Goal: Task Accomplishment & Management: Use online tool/utility

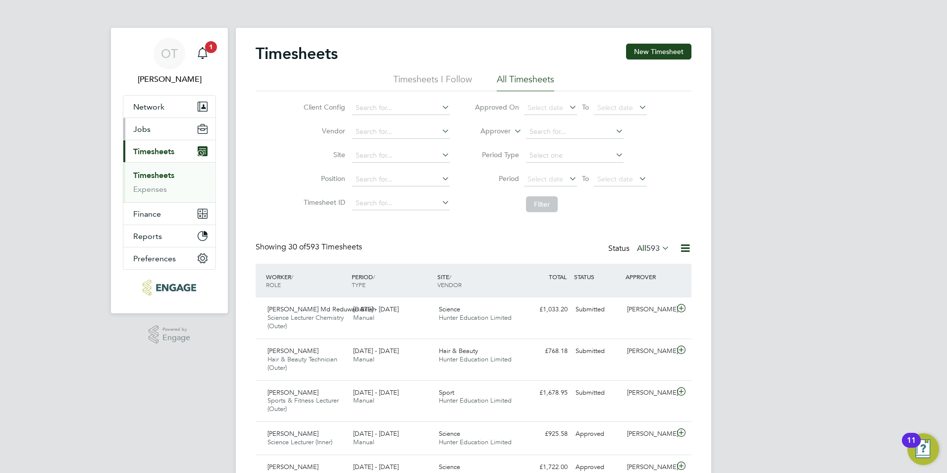
click at [141, 120] on button "Jobs" at bounding box center [169, 129] width 92 height 22
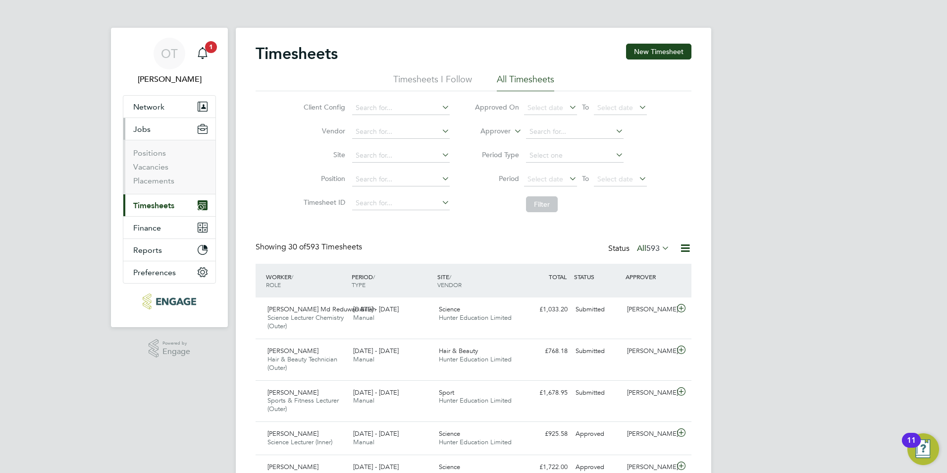
click at [162, 161] on li "Positions" at bounding box center [170, 155] width 74 height 14
click at [162, 163] on link "Vacancies" at bounding box center [150, 166] width 35 height 9
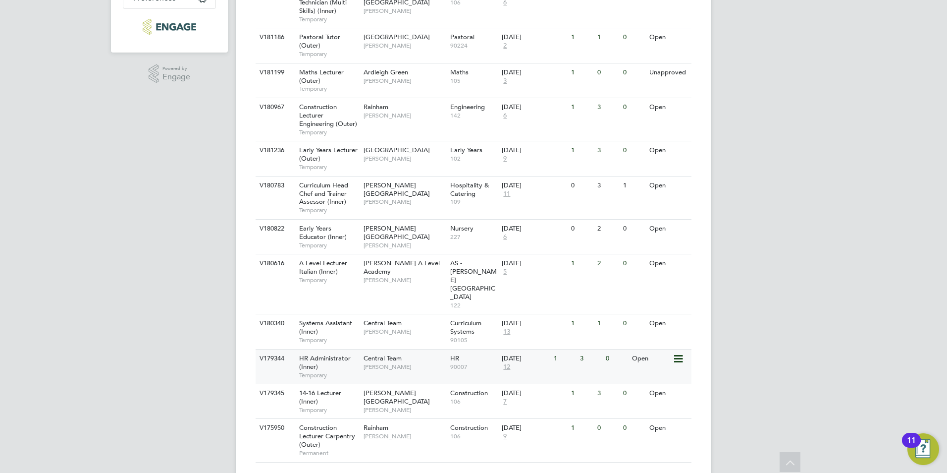
click at [383, 354] on span "Central Team" at bounding box center [383, 358] width 38 height 8
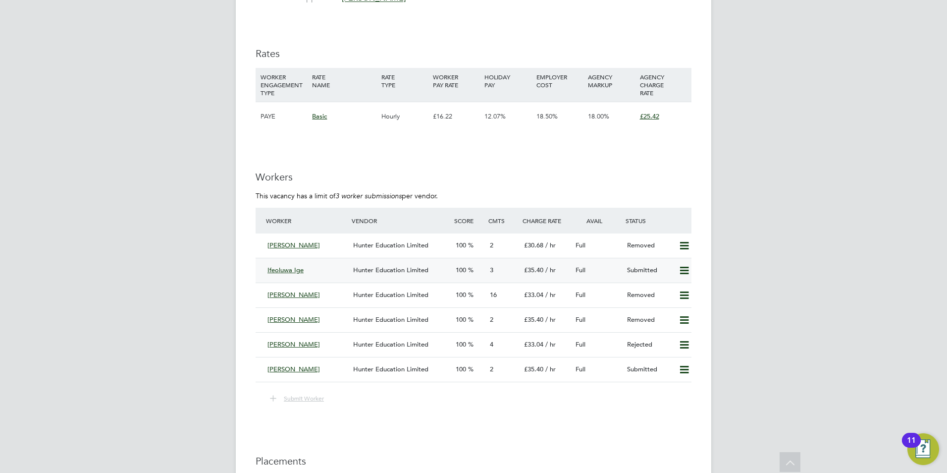
click at [411, 269] on span "Hunter Education Limited" at bounding box center [390, 270] width 75 height 8
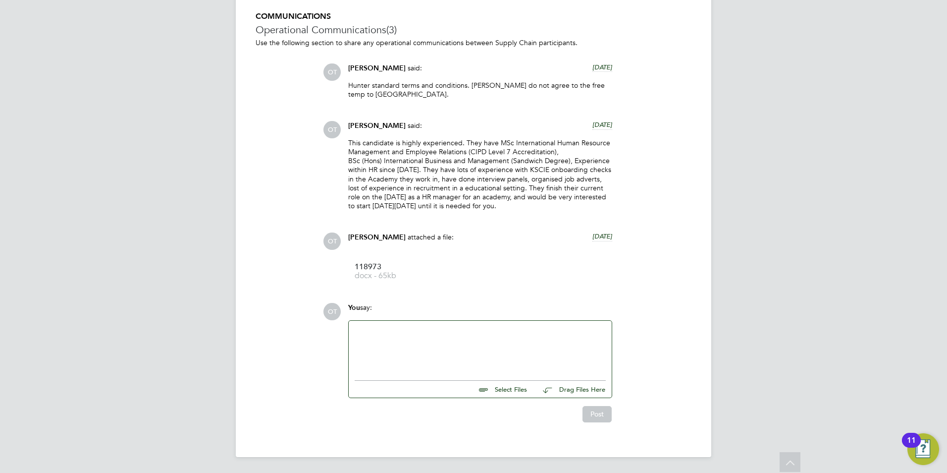
click at [499, 334] on div at bounding box center [480, 347] width 251 height 43
click at [602, 411] on button "Post" at bounding box center [597, 414] width 29 height 16
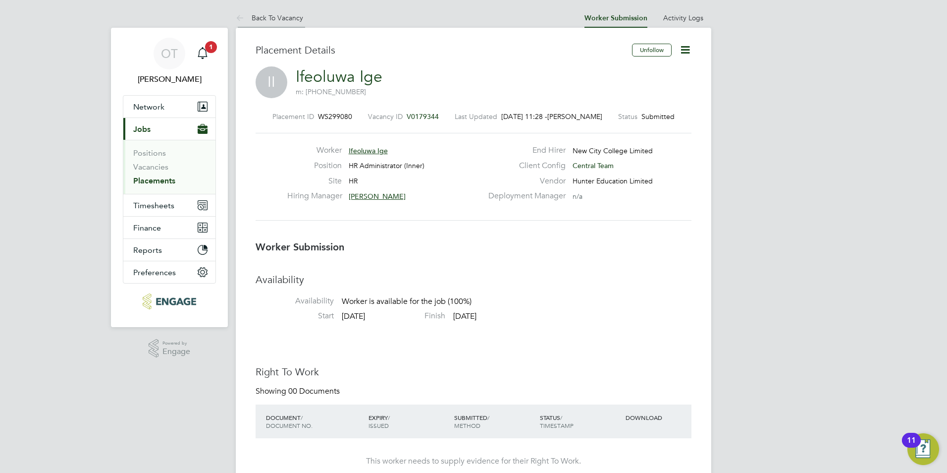
click at [279, 13] on li "Back To Vacancy" at bounding box center [269, 18] width 67 height 20
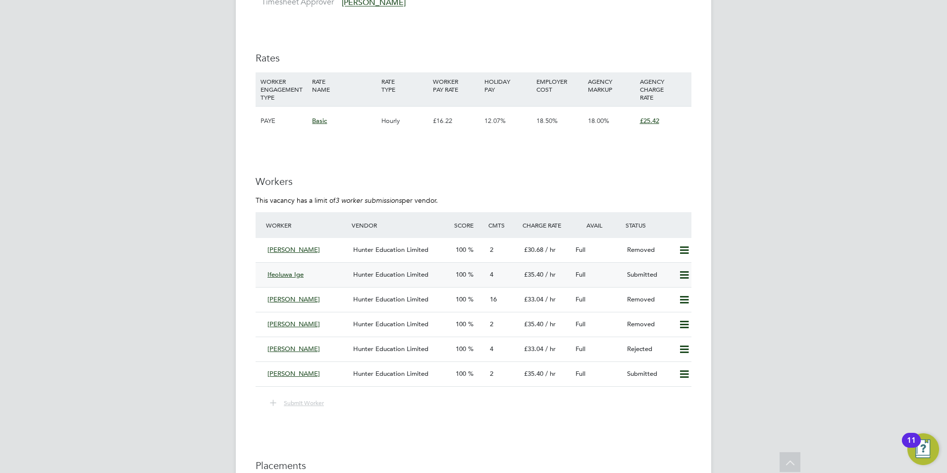
drag, startPoint x: 253, startPoint y: 274, endPoint x: 303, endPoint y: 273, distance: 50.5
drag, startPoint x: 307, startPoint y: 273, endPoint x: 269, endPoint y: 279, distance: 38.1
click at [269, 279] on div "Ifeoluwa Ige" at bounding box center [307, 275] width 86 height 16
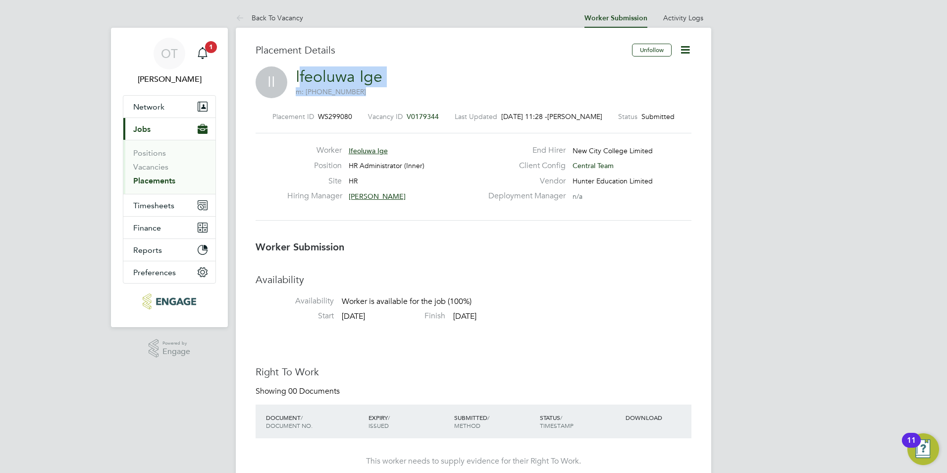
drag, startPoint x: 355, startPoint y: 72, endPoint x: 299, endPoint y: 72, distance: 56.0
click at [299, 72] on div "II Ifeoluwa Ige m: +44 7429685284" at bounding box center [474, 83] width 436 height 34
drag, startPoint x: 299, startPoint y: 72, endPoint x: 377, endPoint y: 86, distance: 78.9
click at [377, 86] on h2 "Ifeoluwa Ige m: +44 7429685284" at bounding box center [339, 81] width 87 height 30
click at [387, 47] on h3 "Placement Details" at bounding box center [440, 50] width 369 height 13
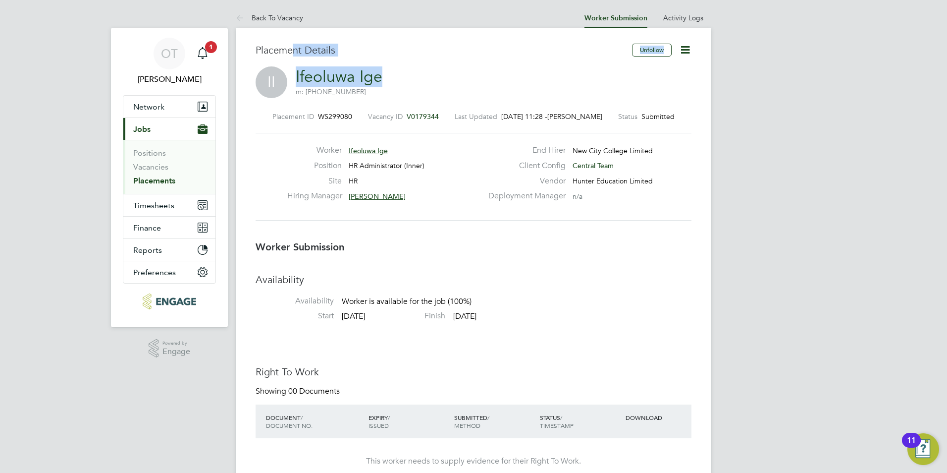
drag, startPoint x: 294, startPoint y: 64, endPoint x: 379, endPoint y: 73, distance: 86.1
click at [379, 73] on div "Placement Details Unfollow II Ifeoluwa Ige m: +44 7429685284 Placement ID WS299…" at bounding box center [474, 138] width 436 height 189
drag, startPoint x: 379, startPoint y: 73, endPoint x: 384, endPoint y: 78, distance: 6.7
click at [383, 78] on div "II Ifeoluwa Ige m: +44 7429685284" at bounding box center [474, 83] width 436 height 34
click at [397, 78] on div "II Ifeoluwa Ige m: +44 7429685284" at bounding box center [474, 83] width 436 height 34
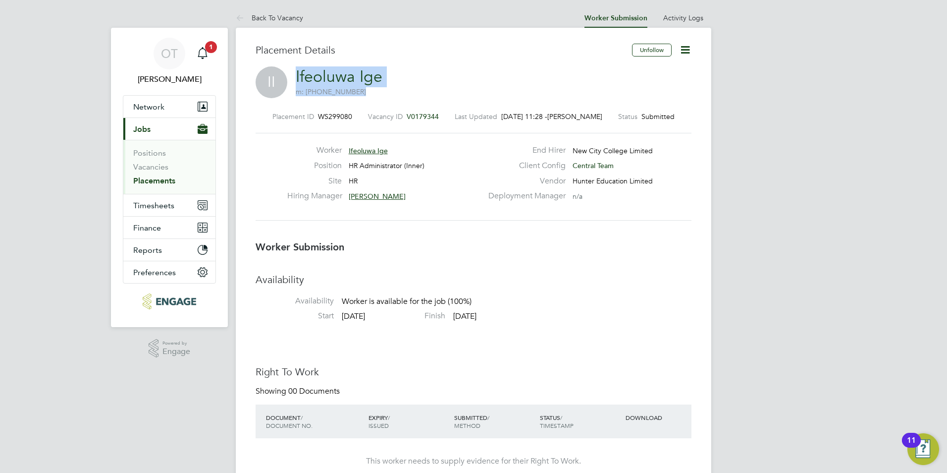
drag, startPoint x: 357, startPoint y: 75, endPoint x: 296, endPoint y: 73, distance: 61.5
click at [296, 73] on div "II Ifeoluwa Ige m: +44 7429685284" at bounding box center [474, 83] width 436 height 34
copy h2 "Ifeoluwa Ige m: +44 7429685284"
click at [264, 12] on li "Back To Vacancy" at bounding box center [269, 18] width 67 height 20
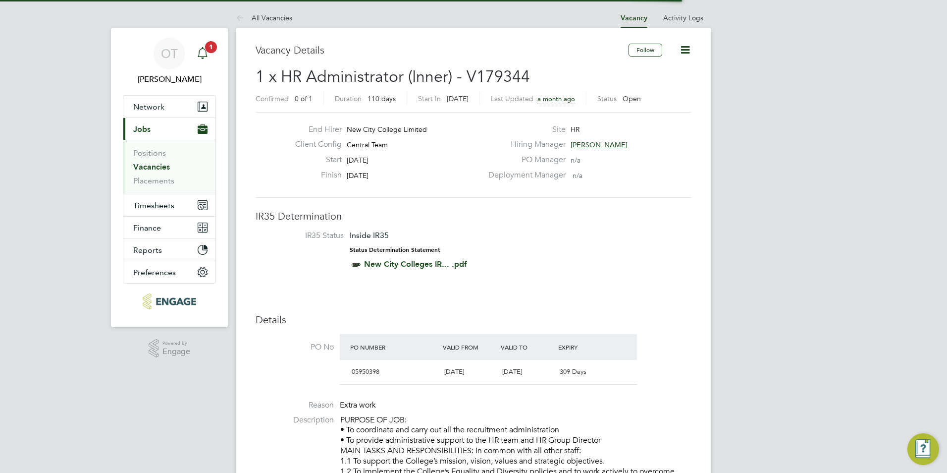
click at [211, 47] on span "1" at bounding box center [211, 47] width 12 height 12
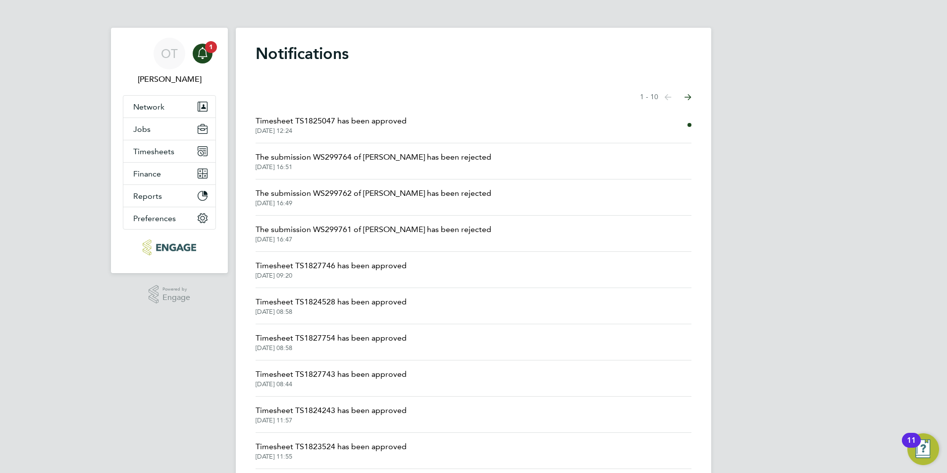
click at [413, 130] on li "Timesheet TS1825047 has been approved 25 Sep 2025, 12:24" at bounding box center [474, 125] width 436 height 36
click at [165, 130] on button "Jobs" at bounding box center [169, 129] width 92 height 22
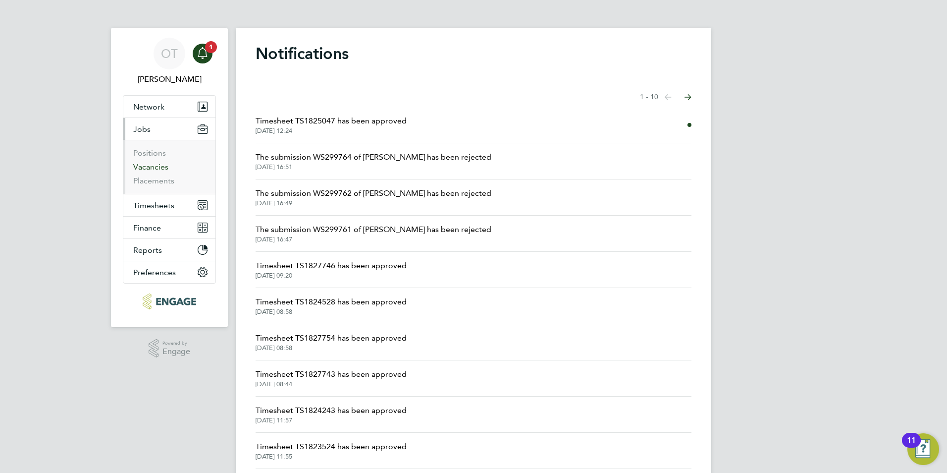
click at [164, 165] on link "Vacancies" at bounding box center [150, 166] width 35 height 9
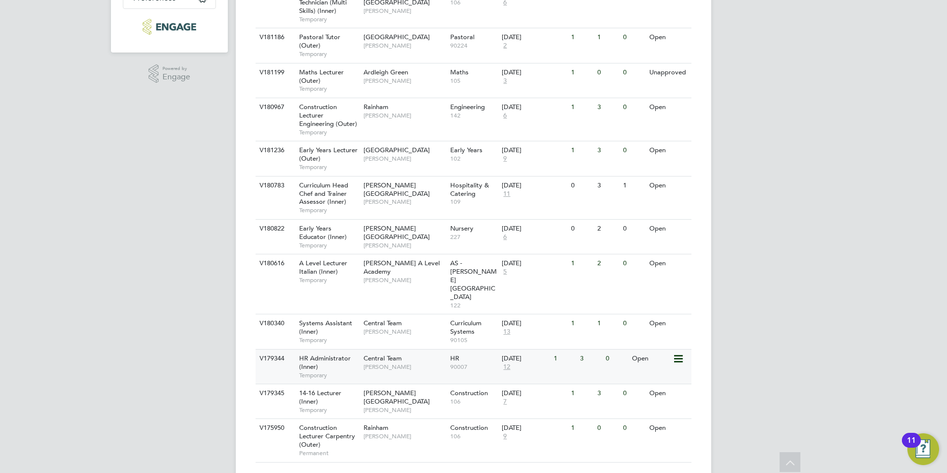
click at [382, 363] on span "[PERSON_NAME]" at bounding box center [405, 367] width 82 height 8
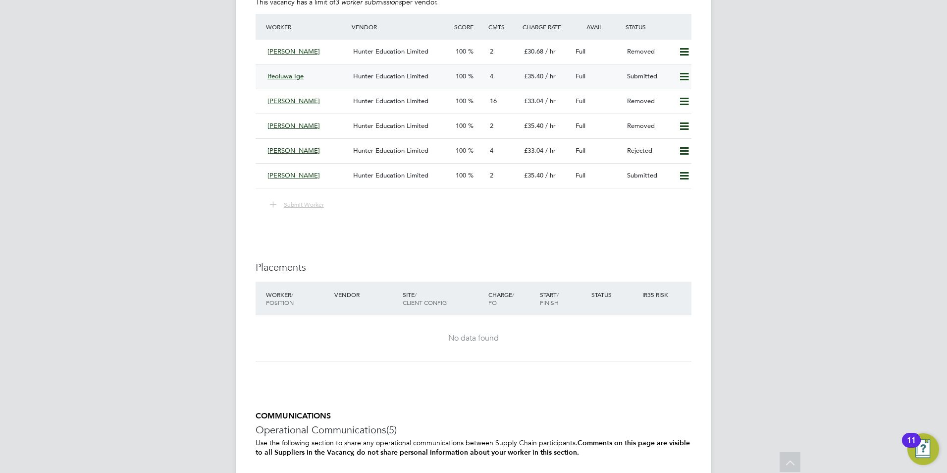
click at [366, 69] on div "Hunter Education Limited" at bounding box center [400, 76] width 103 height 16
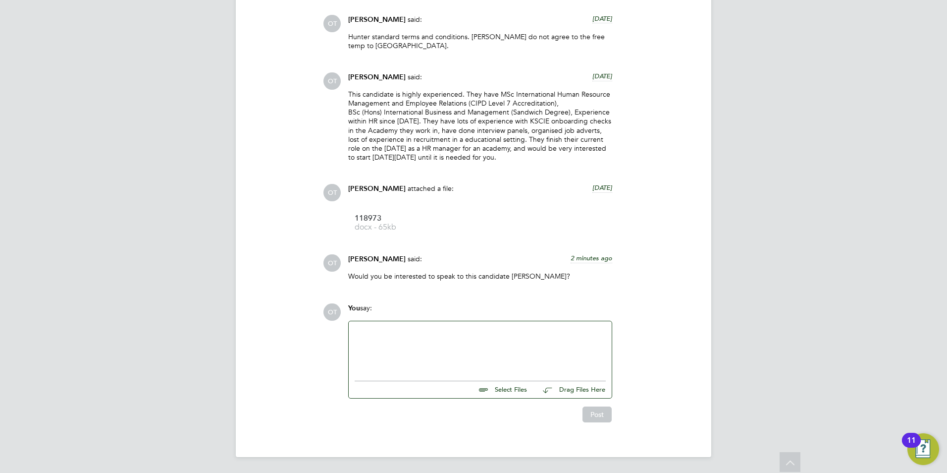
drag, startPoint x: 541, startPoint y: 156, endPoint x: 349, endPoint y: 93, distance: 202.7
click at [349, 93] on p "This candidate is highly experienced. They have MSc International Human Resourc…" at bounding box center [480, 126] width 264 height 72
drag, startPoint x: 349, startPoint y: 93, endPoint x: 392, endPoint y: 116, distance: 49.2
click at [392, 116] on p "This candidate is highly experienced. They have MSc International Human Resourc…" at bounding box center [480, 126] width 264 height 72
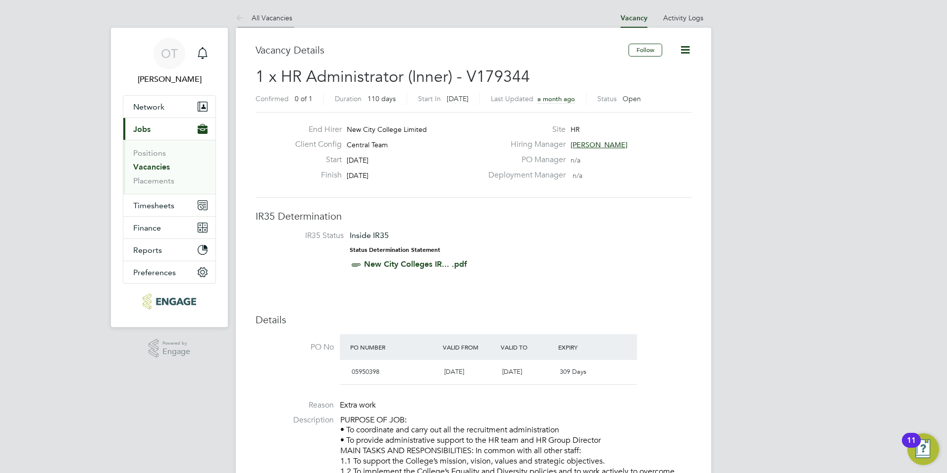
click at [267, 12] on li "All Vacancies" at bounding box center [264, 18] width 56 height 20
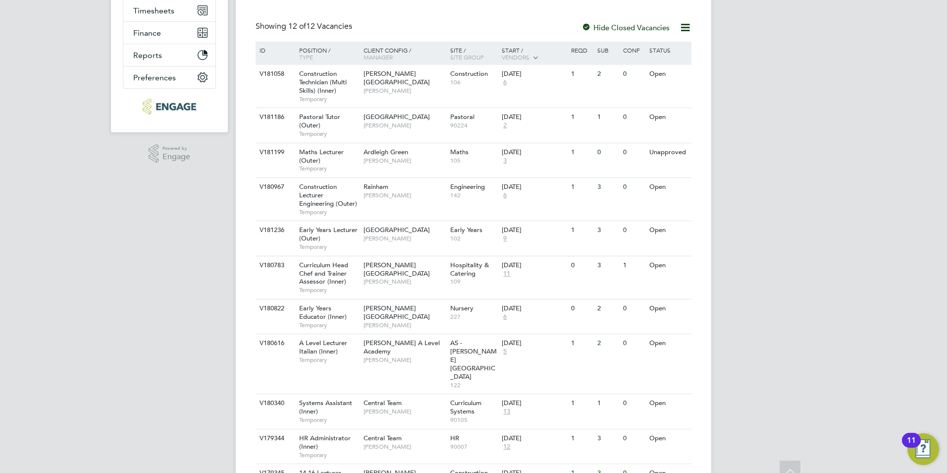
scroll to position [198, 0]
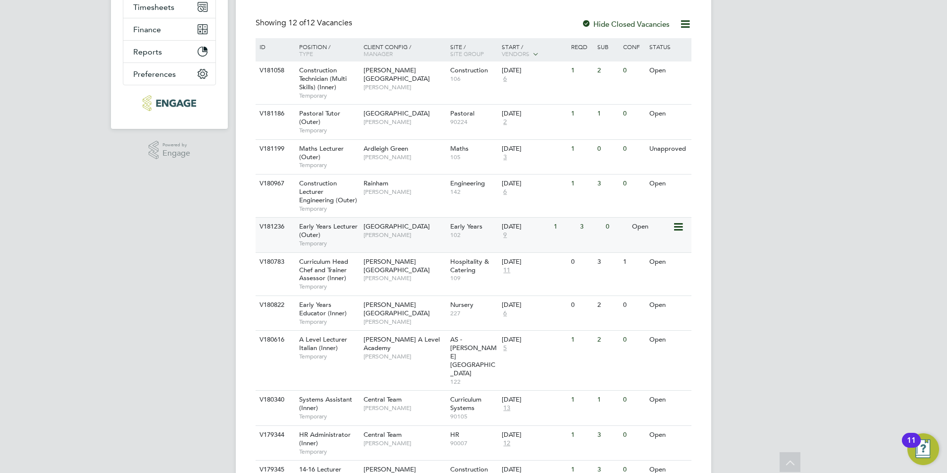
click at [400, 238] on span "[PERSON_NAME]" at bounding box center [405, 235] width 82 height 8
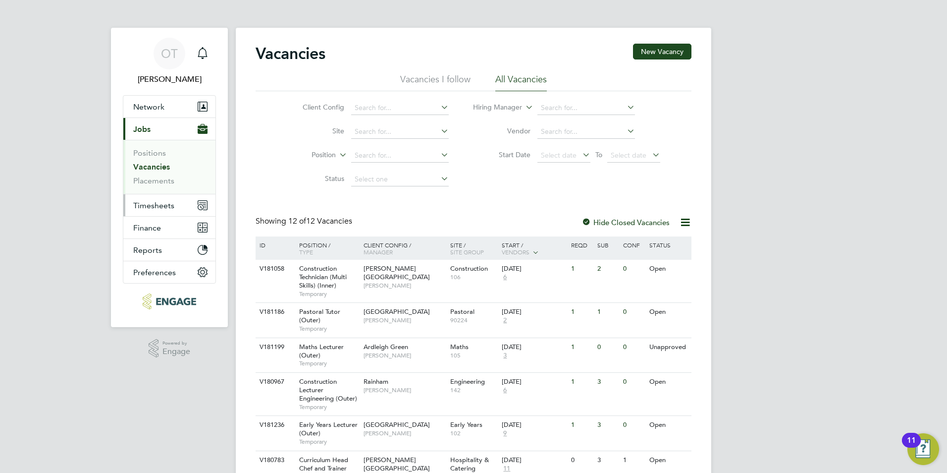
click at [164, 207] on span "Timesheets" at bounding box center [153, 205] width 41 height 9
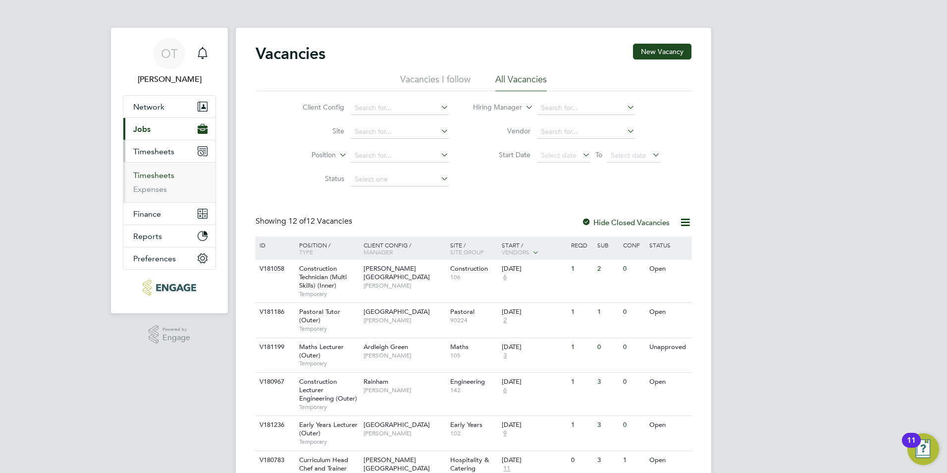
click at [162, 172] on link "Timesheets" at bounding box center [153, 174] width 41 height 9
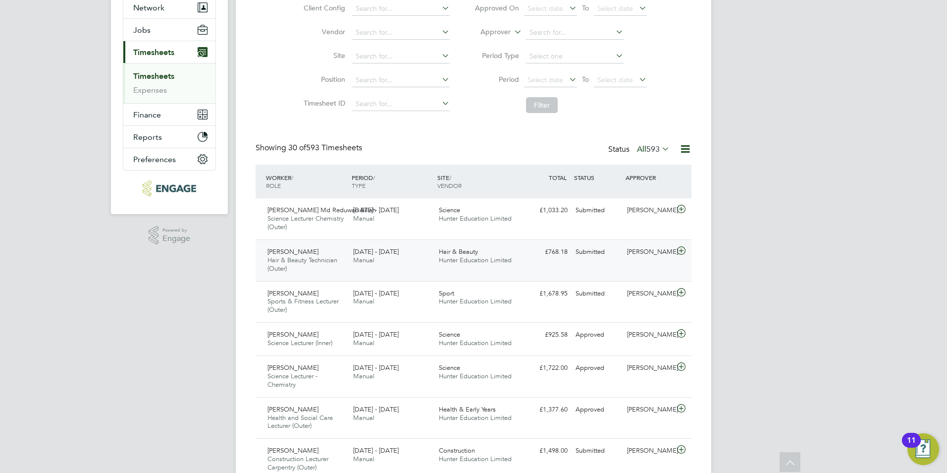
click at [411, 258] on div "[DATE] - [DATE] Manual" at bounding box center [392, 256] width 86 height 25
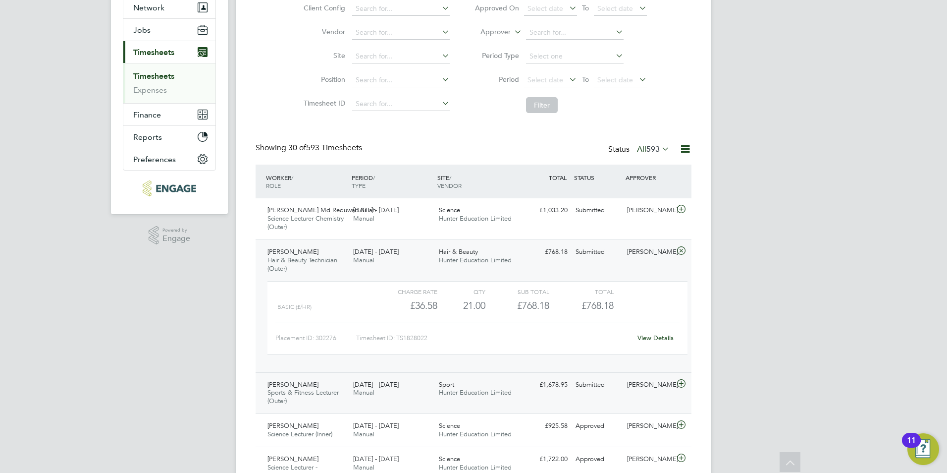
click at [422, 389] on div "[DATE] - [DATE] Manual" at bounding box center [392, 389] width 86 height 25
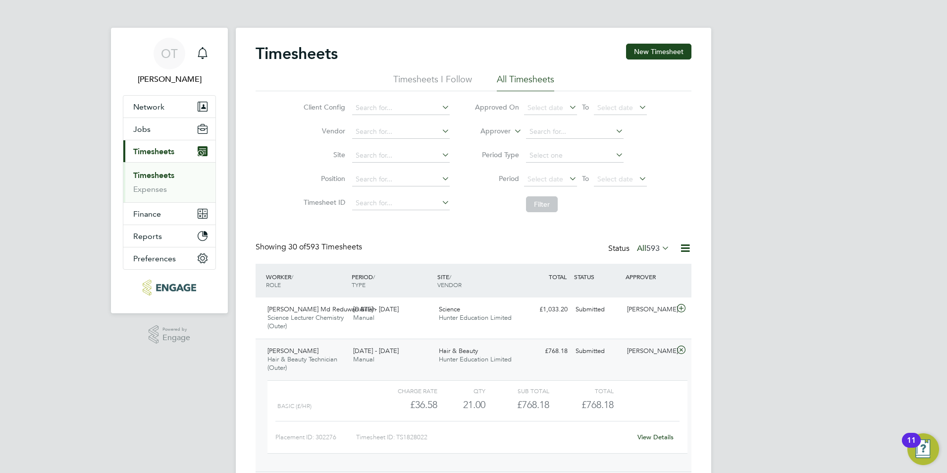
click at [438, 73] on div "Timesheets New Timesheet" at bounding box center [474, 59] width 436 height 30
click at [441, 73] on li "Timesheets I Follow" at bounding box center [432, 82] width 79 height 18
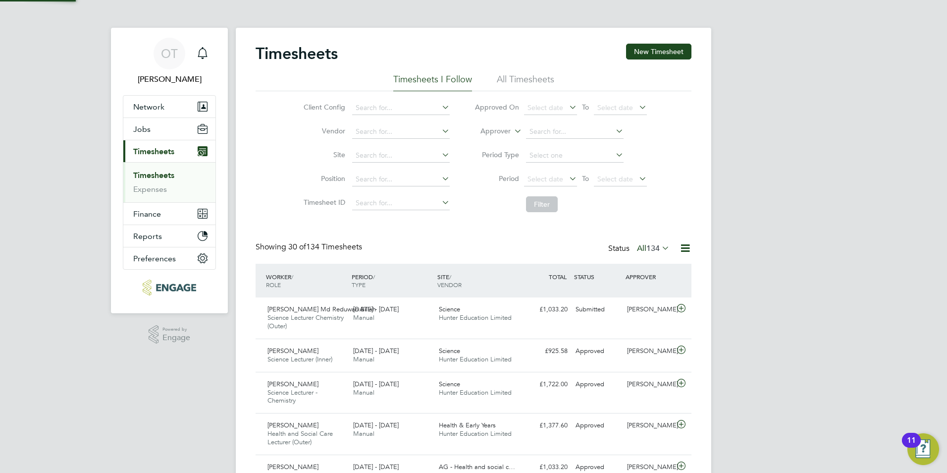
click at [535, 77] on li "All Timesheets" at bounding box center [525, 82] width 57 height 18
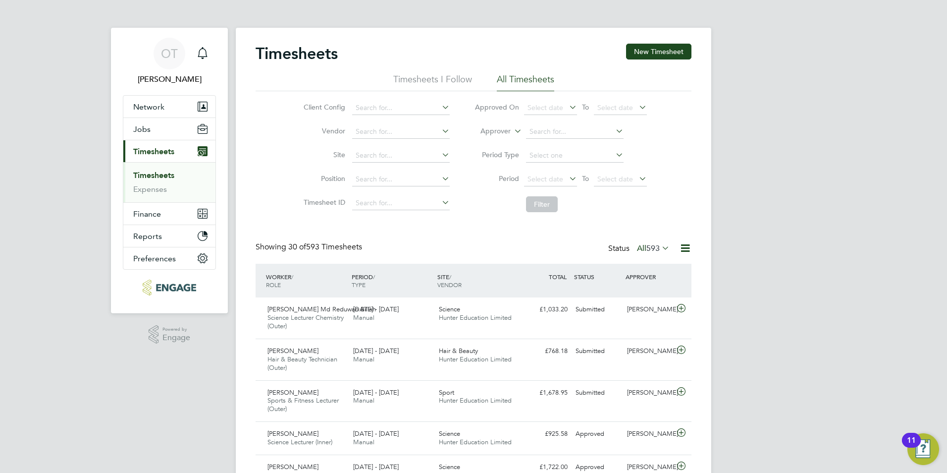
click at [651, 250] on span "593" at bounding box center [652, 248] width 13 height 10
click at [653, 264] on li "All" at bounding box center [644, 266] width 46 height 14
drag, startPoint x: 765, startPoint y: 432, endPoint x: 759, endPoint y: 432, distance: 6.5
